Goal: Task Accomplishment & Management: Contribute content

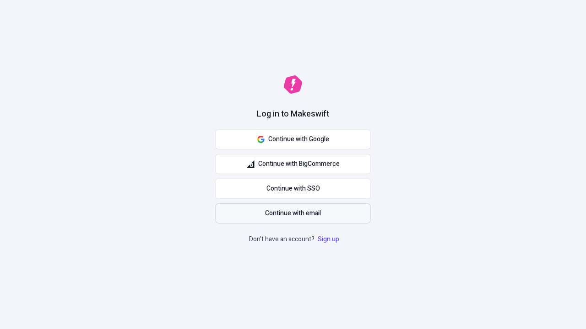
click at [293, 214] on span "Continue with email" at bounding box center [293, 214] width 56 height 10
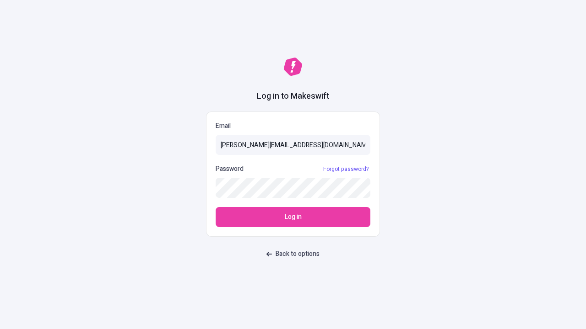
type input "[PERSON_NAME][EMAIL_ADDRESS][DOMAIN_NAME]"
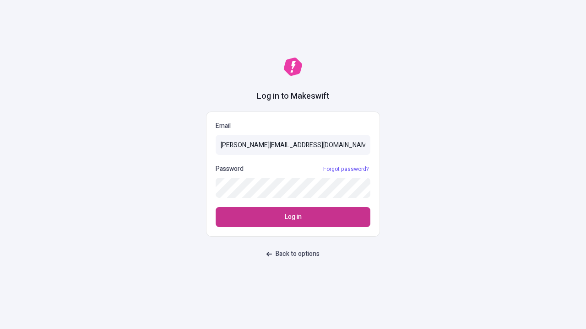
click at [293, 217] on span "Log in" at bounding box center [293, 217] width 17 height 10
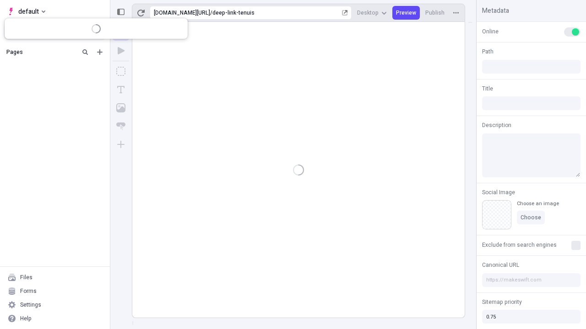
type input "/deep-link-tenuis"
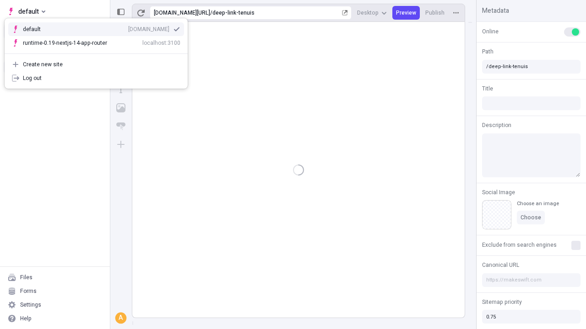
click at [128, 27] on div "[DOMAIN_NAME]" at bounding box center [148, 29] width 41 height 7
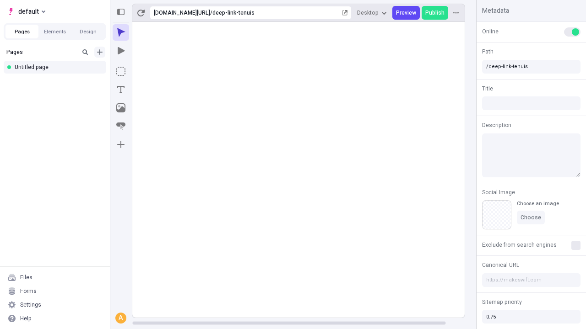
click at [100, 52] on icon "Add new" at bounding box center [99, 51] width 5 height 5
click at [58, 82] on div "Blank page" at bounding box center [58, 84] width 88 height 14
type input "/deep-link-tripudio"
type input "/page"
